Goal: Task Accomplishment & Management: Manage account settings

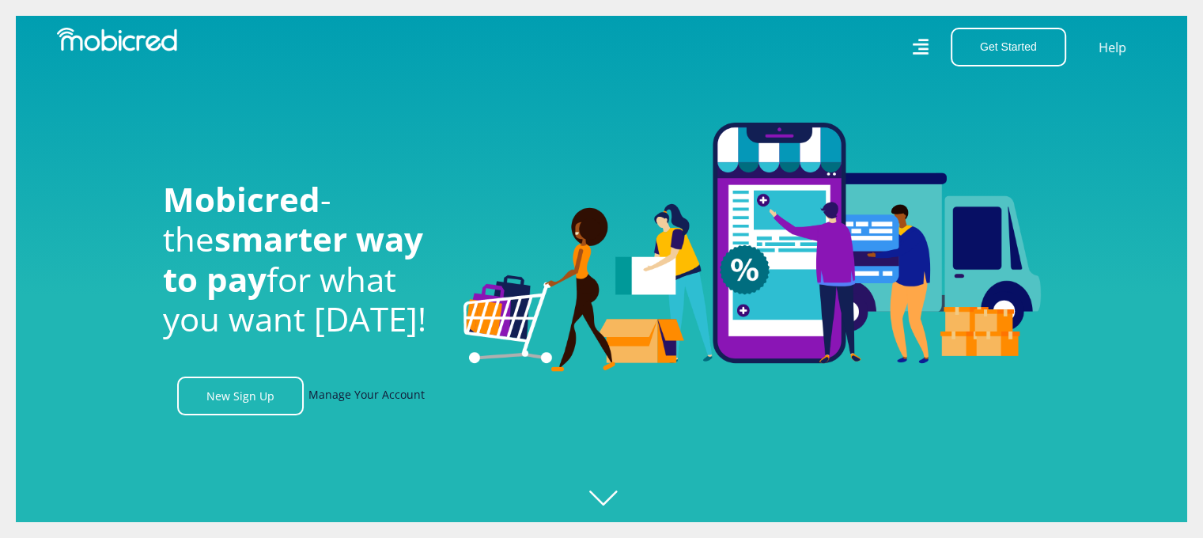
scroll to position [0, 1127]
click at [372, 400] on link "Manage Your Account" at bounding box center [367, 396] width 116 height 39
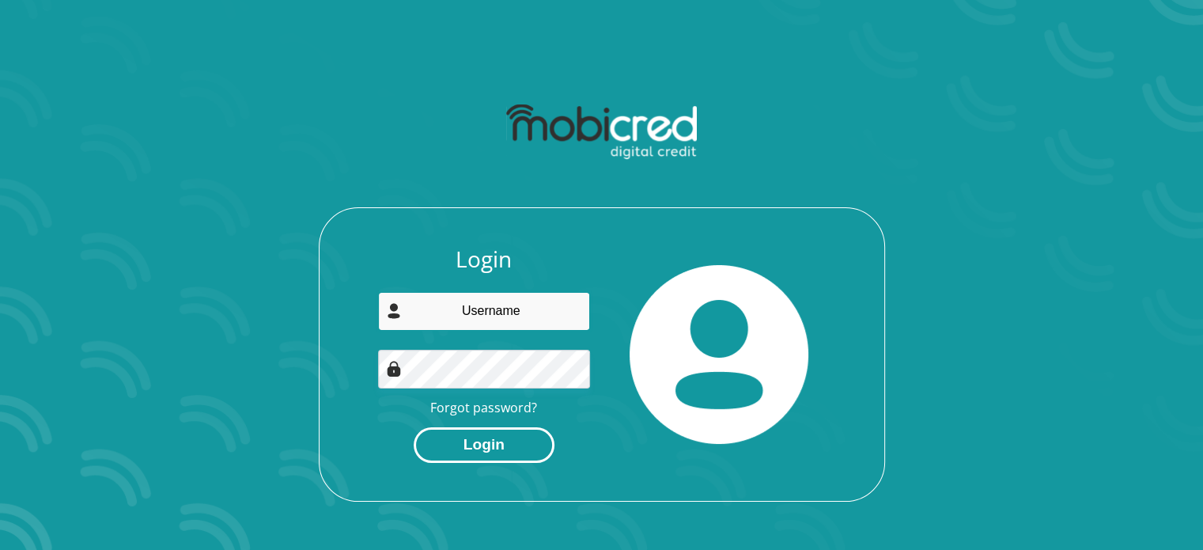
type input "[EMAIL_ADDRESS][DOMAIN_NAME]"
click at [511, 442] on button "Login" at bounding box center [484, 445] width 141 height 36
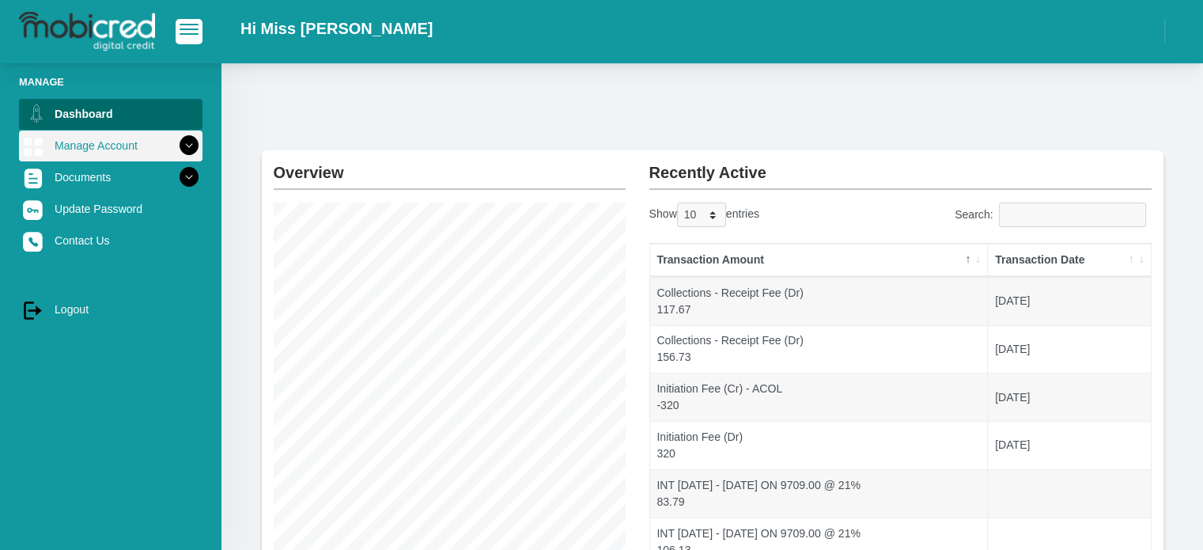
click at [114, 137] on link "Manage Account" at bounding box center [111, 146] width 184 height 30
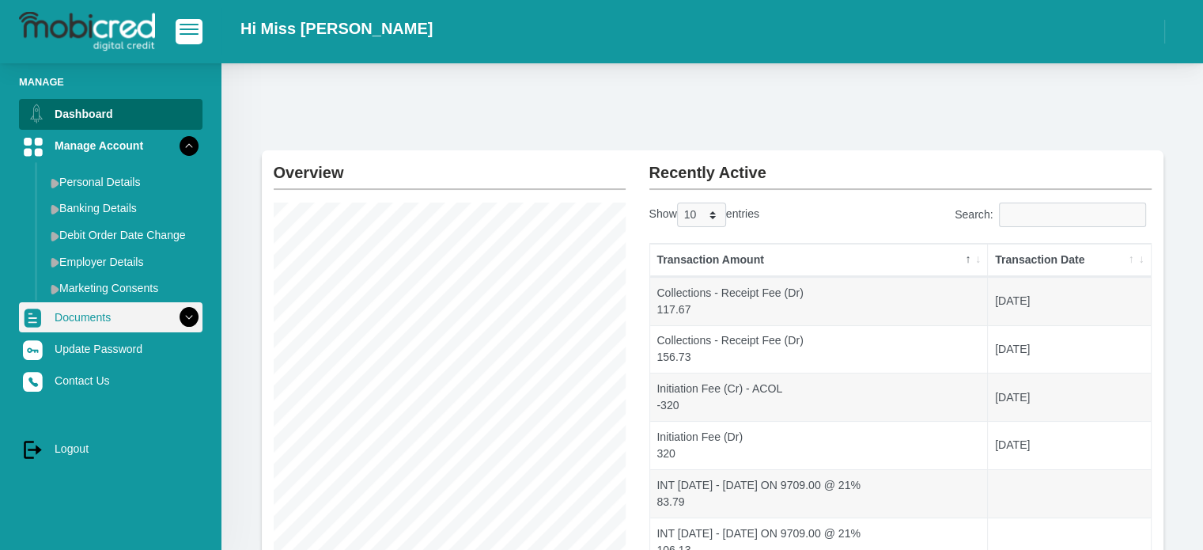
click at [176, 314] on icon at bounding box center [189, 317] width 27 height 27
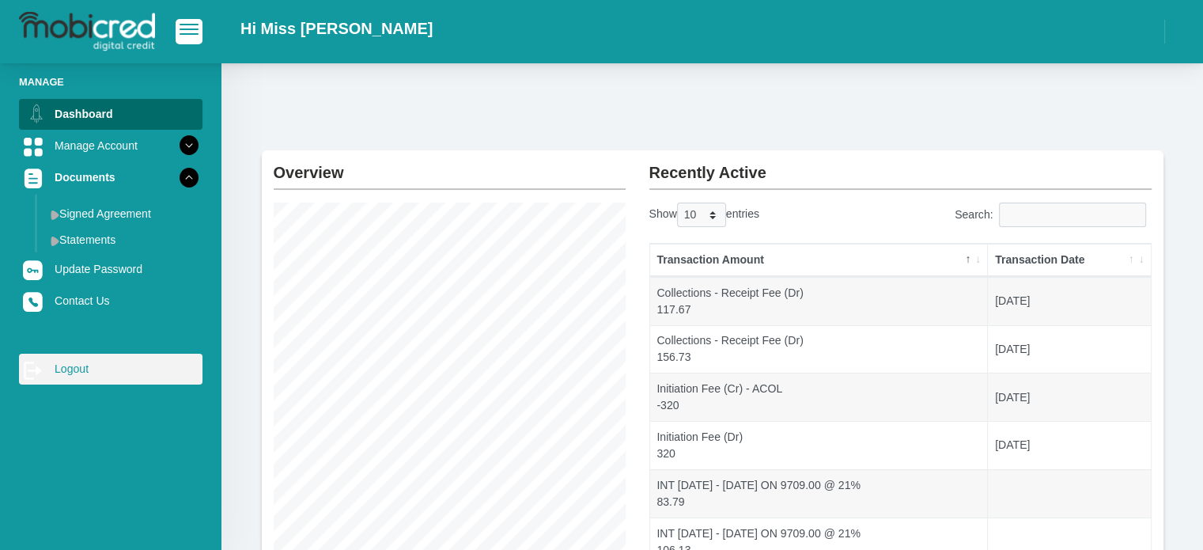
click at [130, 376] on link "log out Logout" at bounding box center [111, 369] width 184 height 30
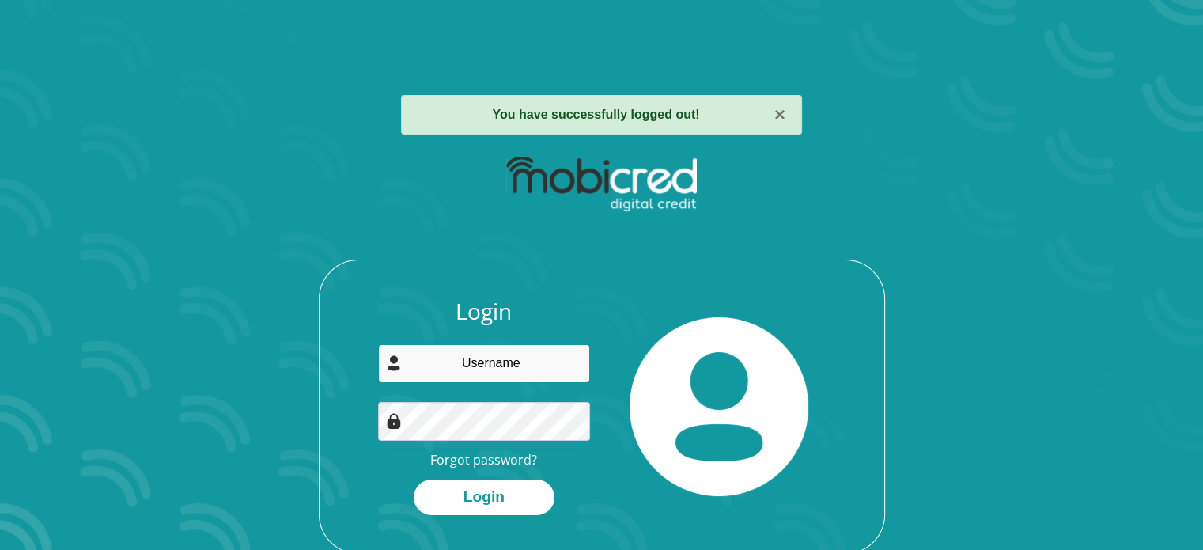
type input "totessyodiley@gmail.com"
click at [829, 176] on div "Login totessyodiley@gmail.com Forgot password? Login" at bounding box center [602, 350] width 850 height 407
